Goal: Information Seeking & Learning: Understand process/instructions

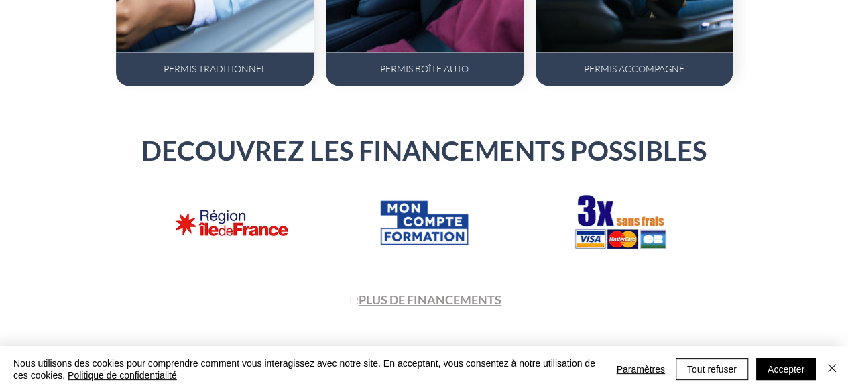
scroll to position [1207, 0]
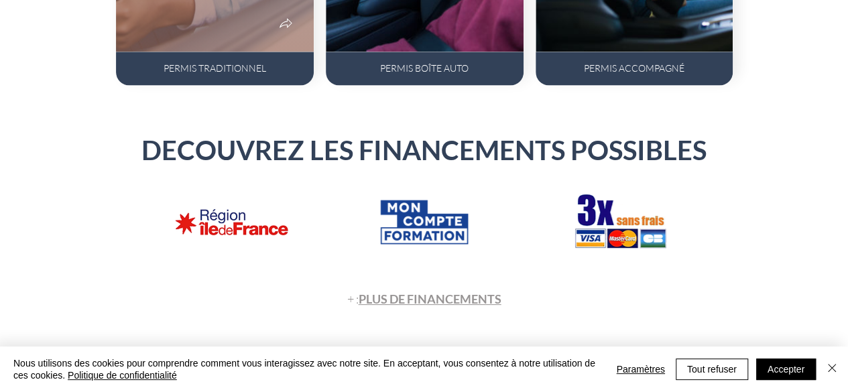
click at [278, 52] on div "PERMIS TRADITIONNEL" at bounding box center [215, 69] width 198 height 34
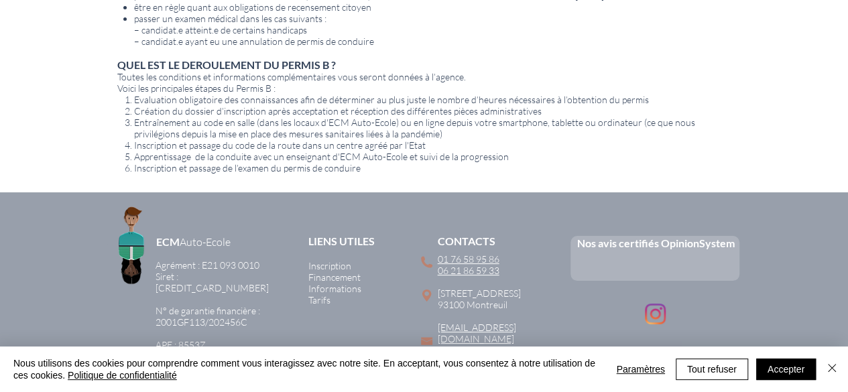
scroll to position [974, 0]
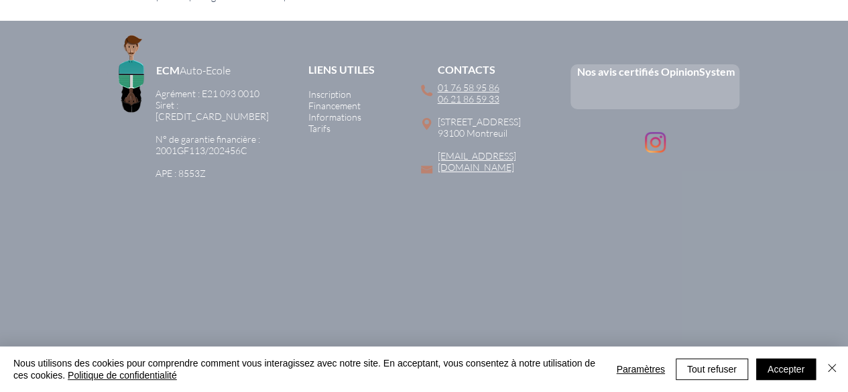
click at [328, 89] on span "Inscription" at bounding box center [329, 94] width 43 height 11
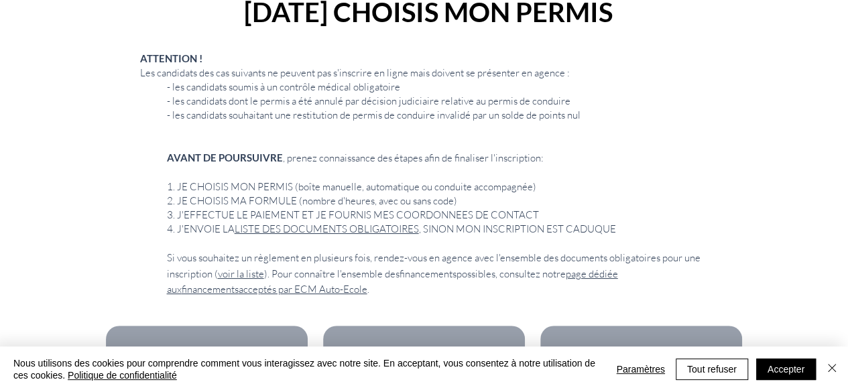
scroll to position [213, 0]
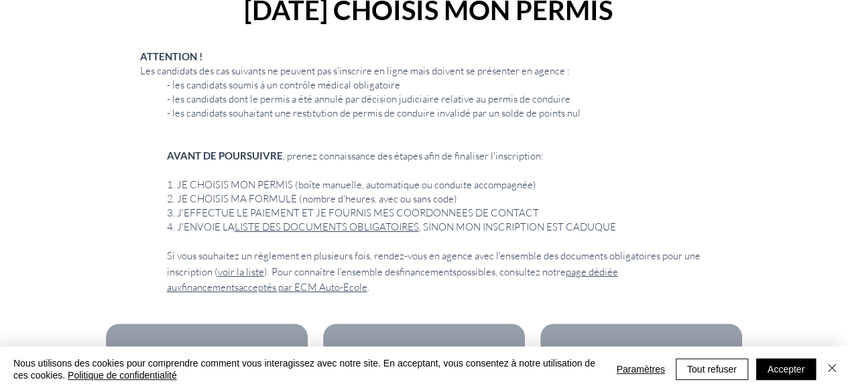
click at [317, 226] on link "LISTE DES DOCUMENTS OBLIGATOIRES" at bounding box center [327, 227] width 184 height 13
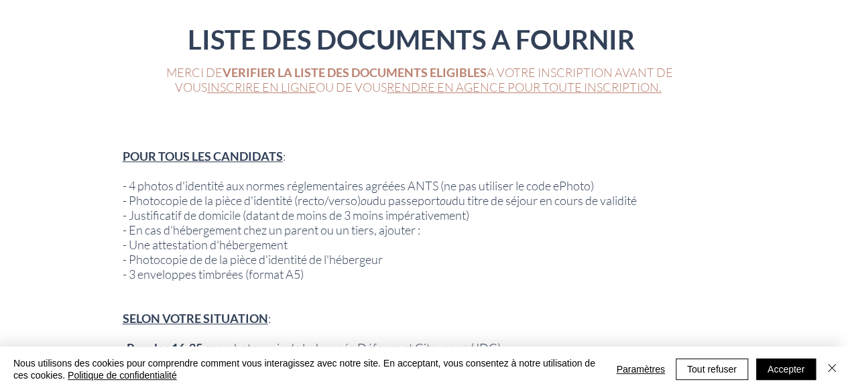
scroll to position [190, 0]
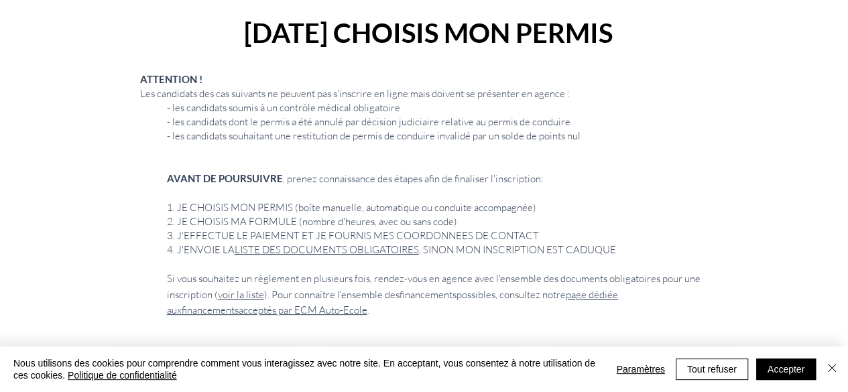
scroll to position [213, 0]
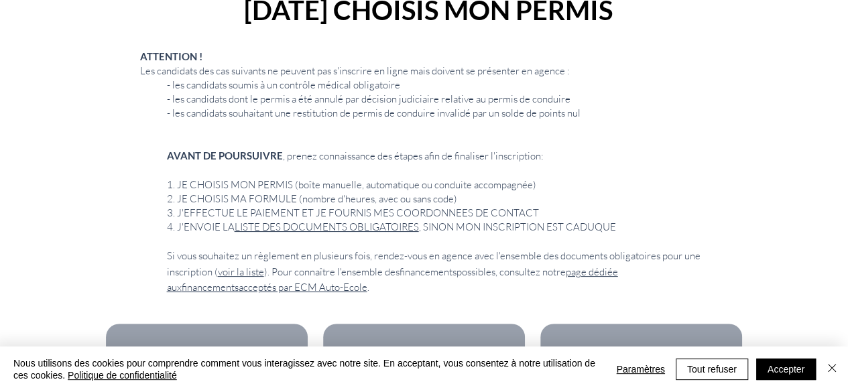
click at [317, 226] on link "LISTE DES DOCUMENTS OBLIGATOIRES" at bounding box center [327, 227] width 184 height 13
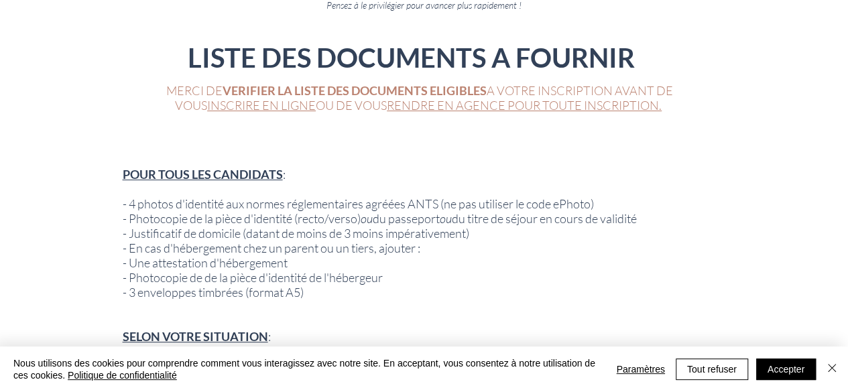
scroll to position [267, 0]
